Goal: Task Accomplishment & Management: Complete application form

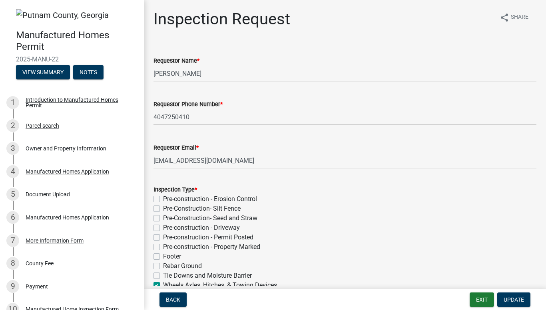
scroll to position [124, 0]
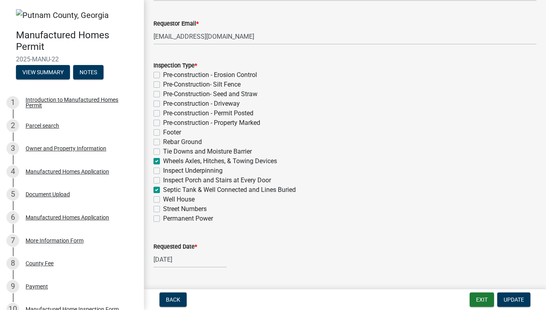
click at [163, 161] on label "Wheels Axles, Hitches, & Towing Devices" at bounding box center [220, 162] width 114 height 10
click at [163, 161] on input "Wheels Axles, Hitches, & Towing Devices" at bounding box center [165, 159] width 5 height 5
checkbox input "false"
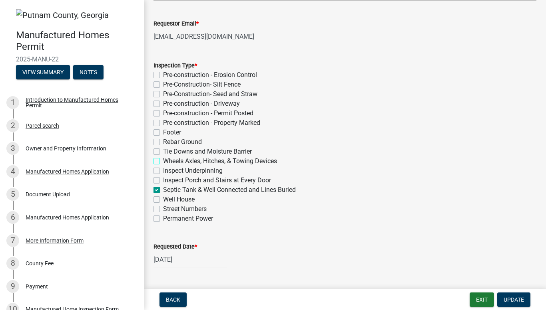
checkbox input "false"
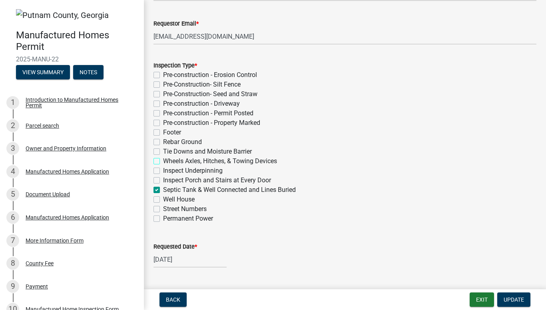
checkbox input "false"
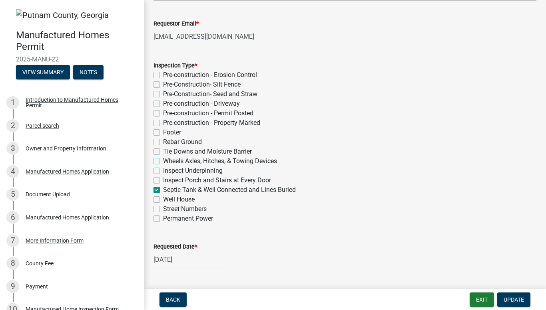
checkbox input "true"
checkbox input "false"
click at [163, 189] on label "Septic Tank & Well Connected and Lines Buried" at bounding box center [229, 190] width 133 height 10
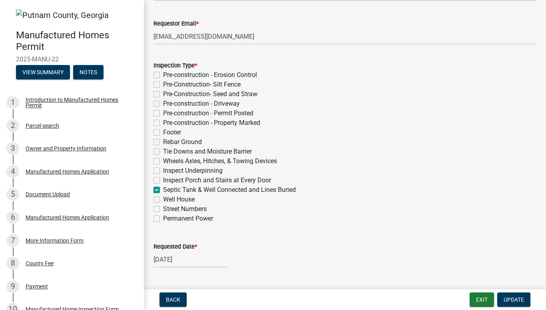
click at [163, 189] on input "Septic Tank & Well Connected and Lines Buried" at bounding box center [165, 187] width 5 height 5
checkbox input "false"
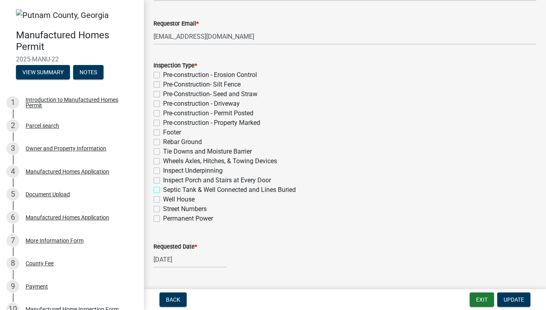
checkbox input "false"
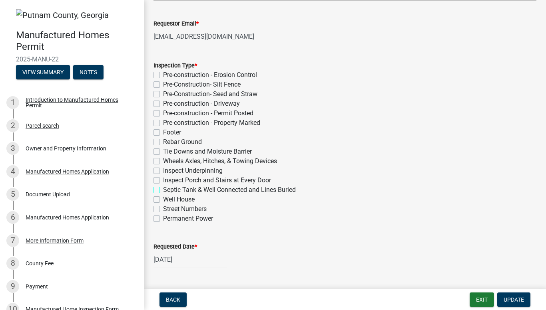
checkbox input "false"
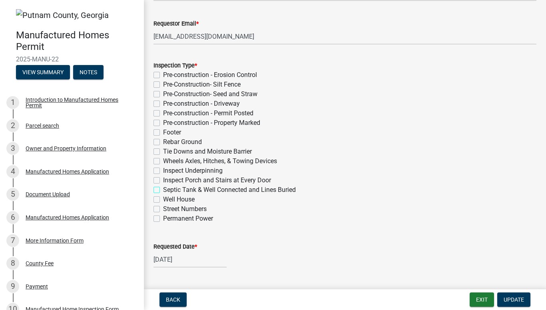
checkbox input "false"
click at [163, 170] on label "Inspect Underpinning" at bounding box center [193, 171] width 60 height 10
click at [163, 170] on input "Inspect Underpinning" at bounding box center [165, 168] width 5 height 5
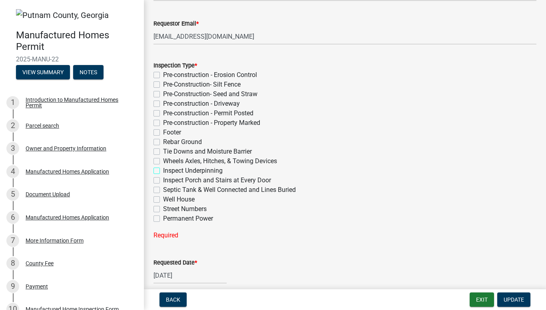
checkbox input "true"
checkbox input "false"
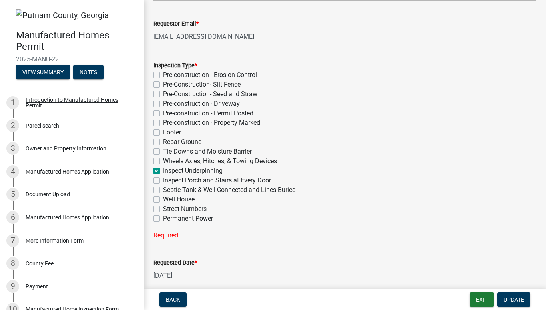
checkbox input "false"
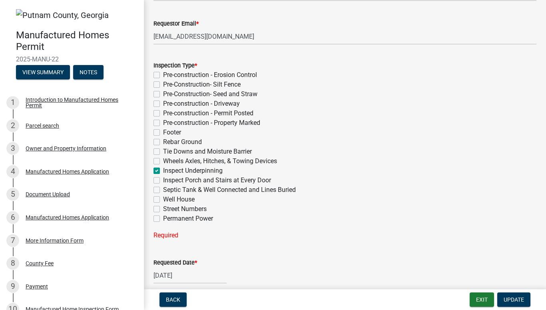
checkbox input "false"
checkbox input "true"
checkbox input "false"
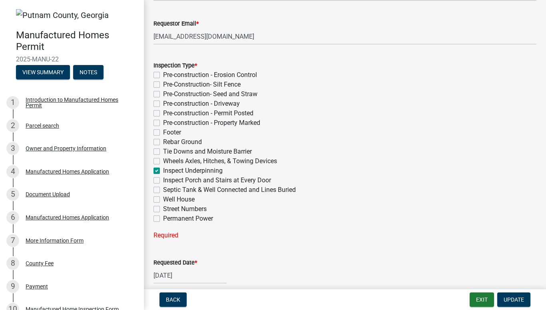
checkbox input "false"
click at [163, 179] on label "Inspect Porch and Stairs at Every Door" at bounding box center [217, 181] width 108 height 10
click at [163, 179] on input "Inspect Porch and Stairs at Every Door" at bounding box center [165, 178] width 5 height 5
checkbox input "true"
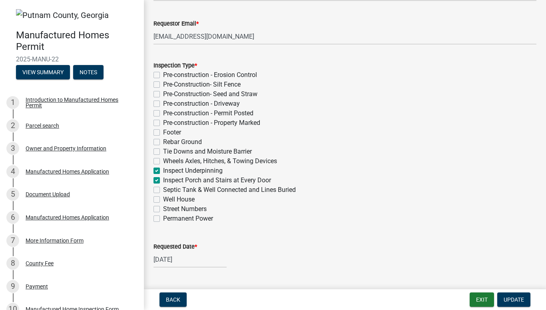
checkbox input "false"
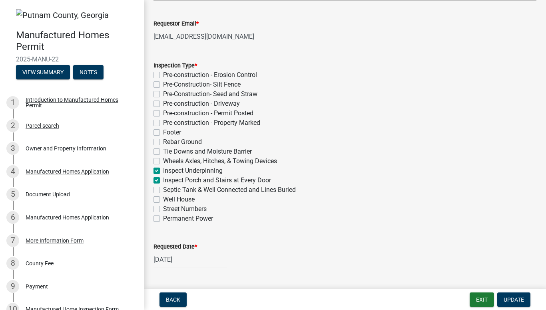
checkbox input "false"
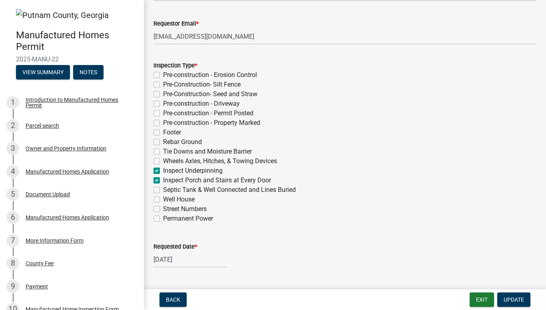
checkbox input "true"
checkbox input "false"
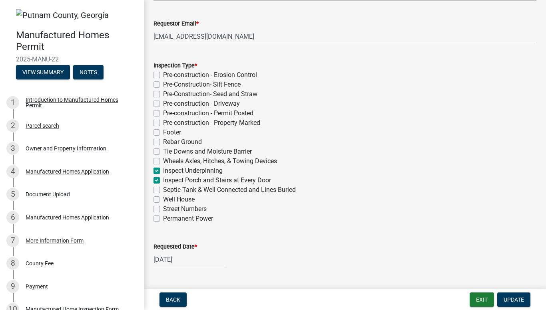
checkbox input "false"
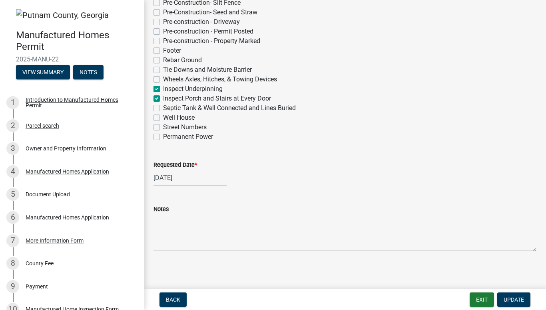
scroll to position [208, 0]
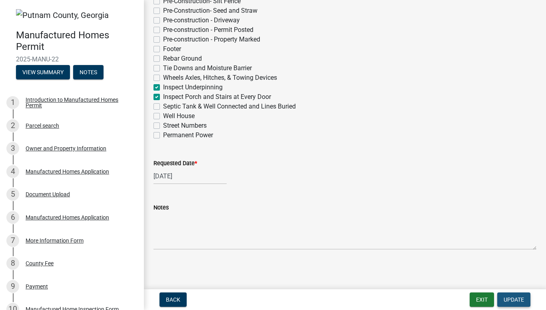
click at [517, 298] on span "Update" at bounding box center [513, 300] width 20 height 6
